Goal: Transaction & Acquisition: Purchase product/service

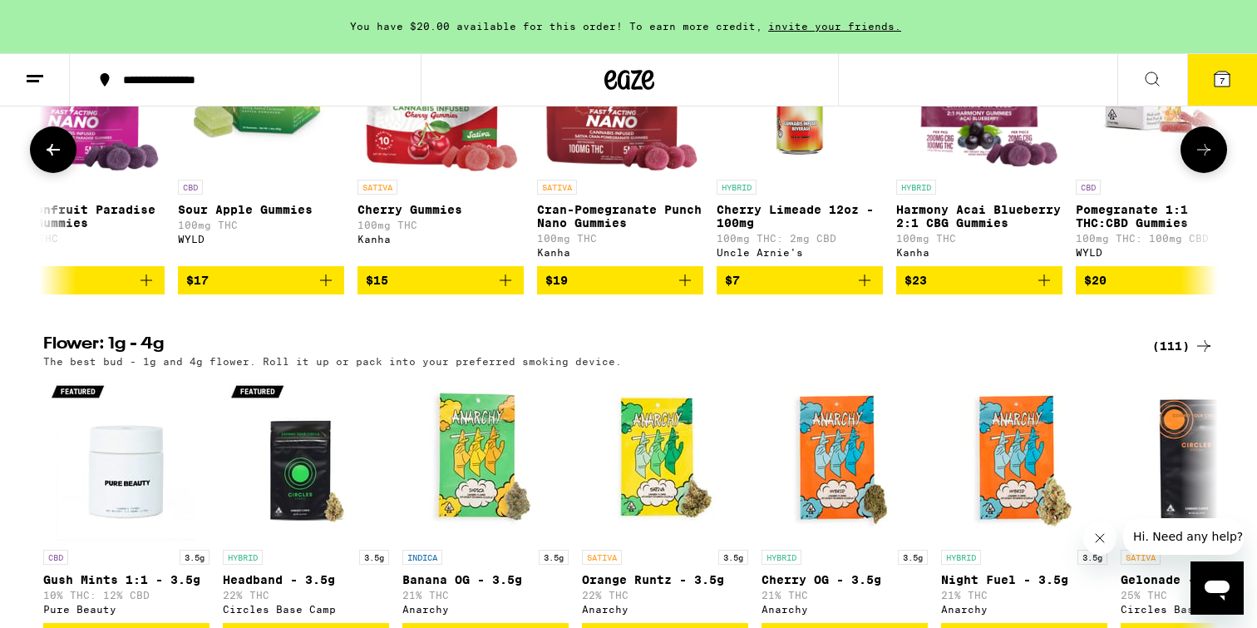
scroll to position [0, 1662]
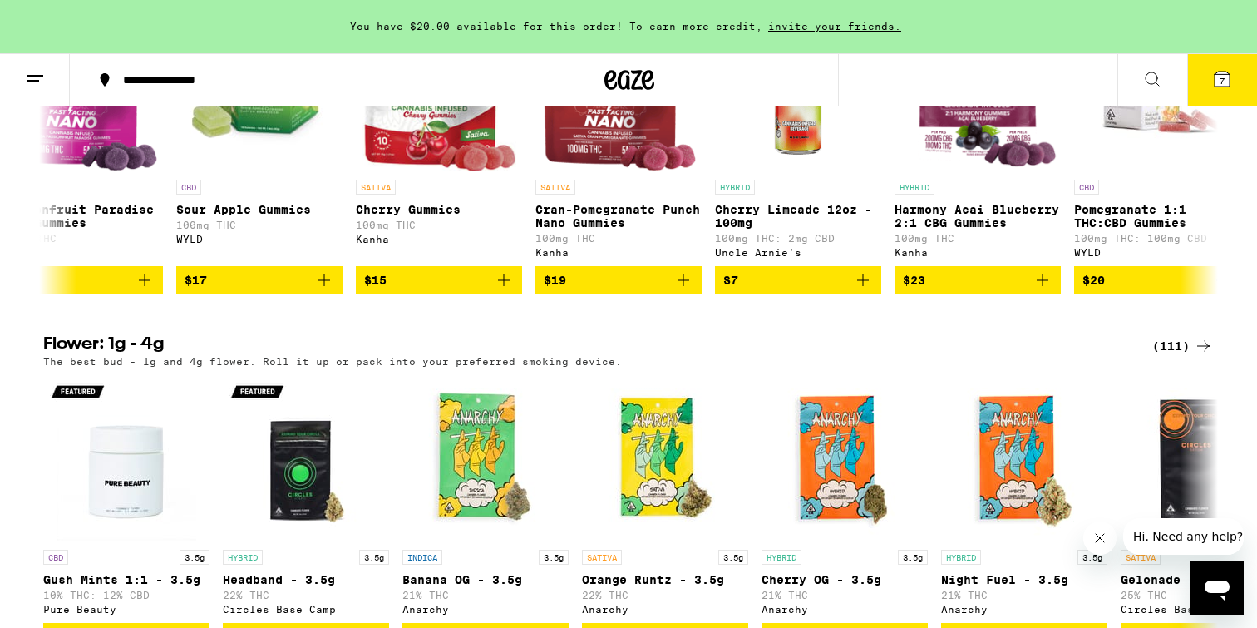
click at [1066, 52] on div "You have $20.00 available for this order! To earn more credit, invite your frie…" at bounding box center [628, 26] width 1257 height 53
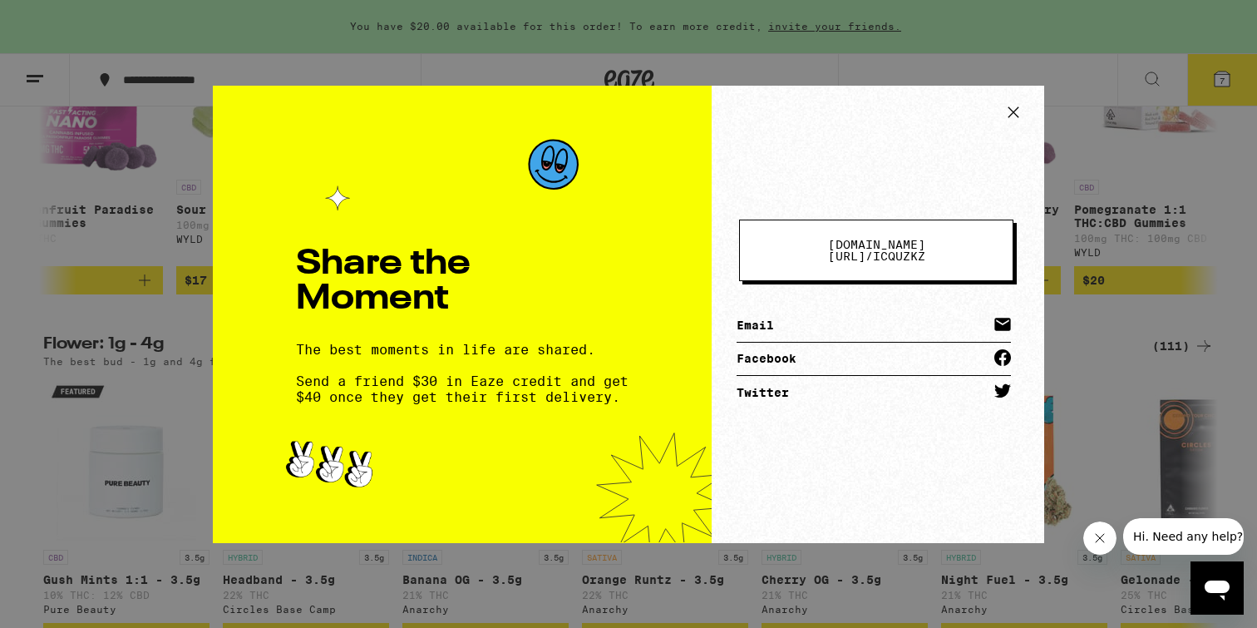
click at [1018, 110] on icon at bounding box center [1013, 112] width 25 height 25
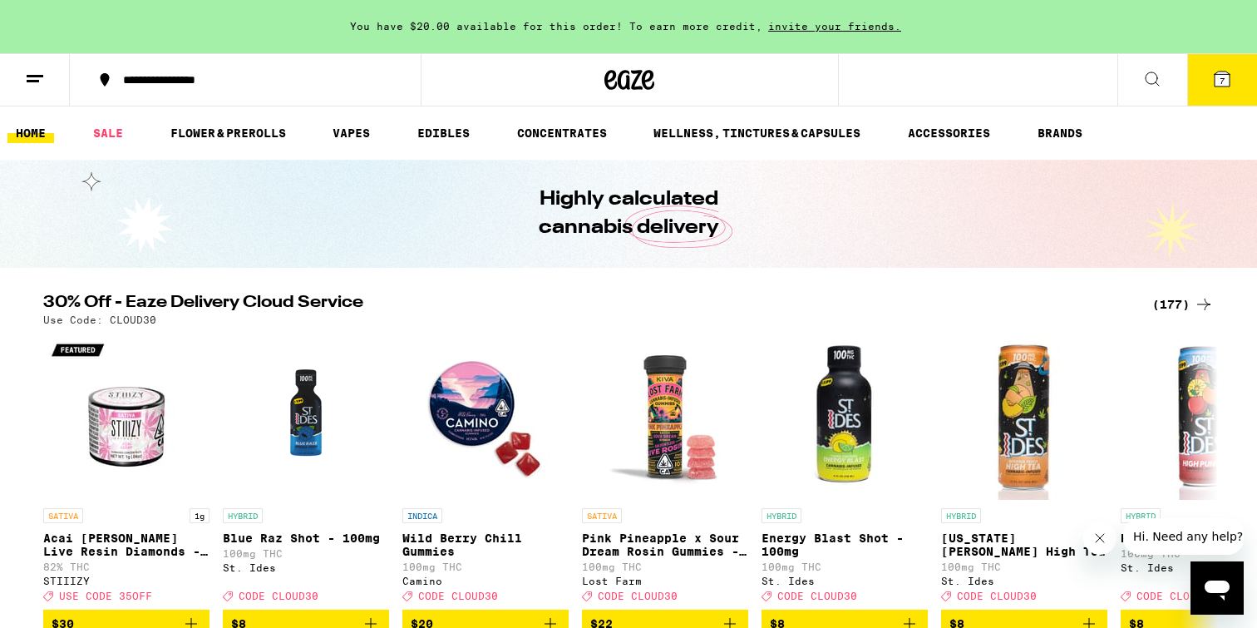
scroll to position [0, 0]
